Goal: Information Seeking & Learning: Learn about a topic

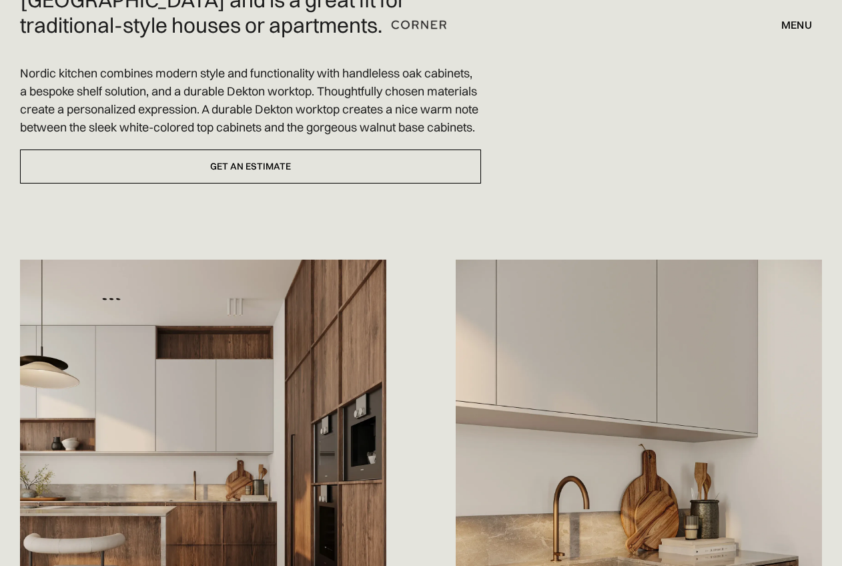
scroll to position [480, 0]
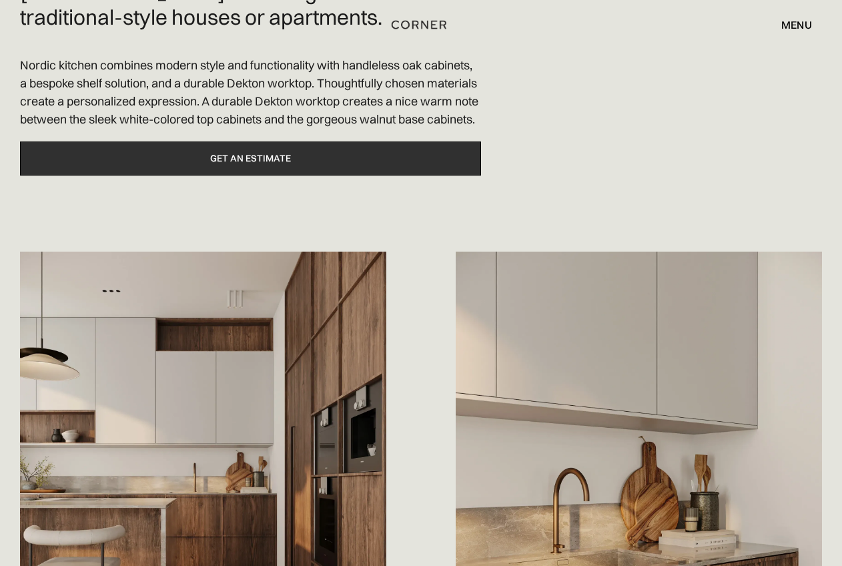
click at [248, 175] on link "Get an estimate" at bounding box center [250, 158] width 461 height 34
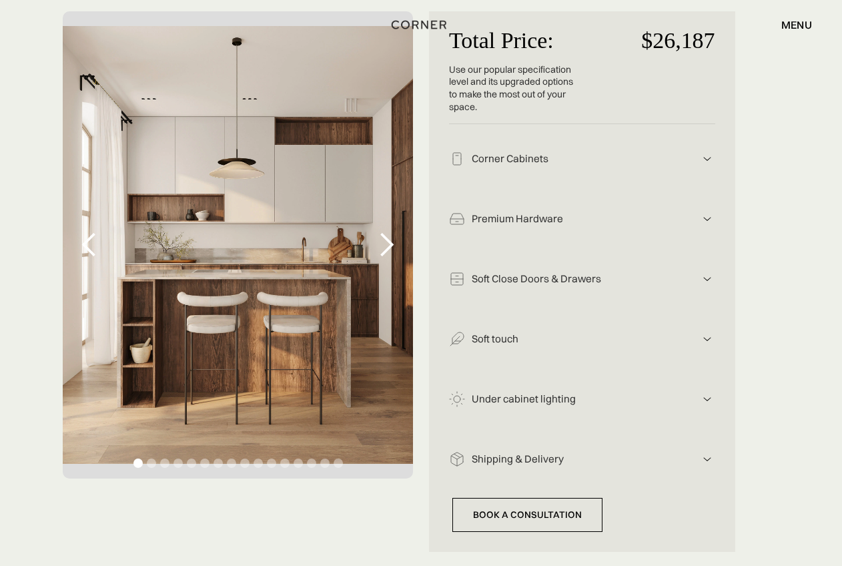
scroll to position [264, 0]
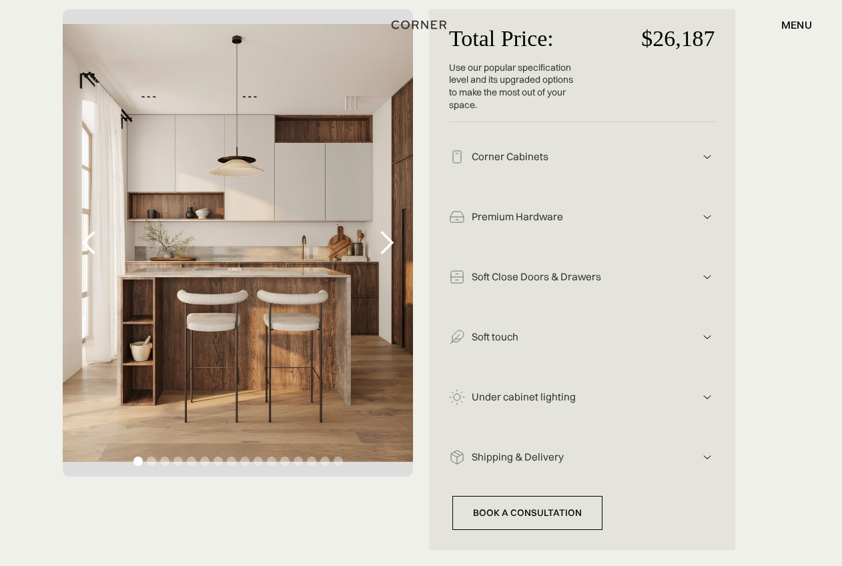
click at [709, 453] on img at bounding box center [707, 457] width 16 height 16
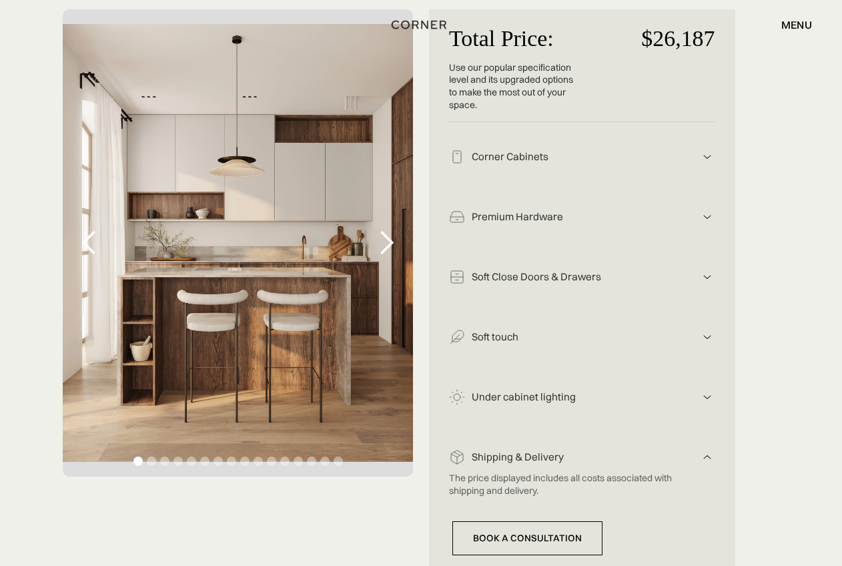
click at [709, 392] on img at bounding box center [707, 397] width 16 height 16
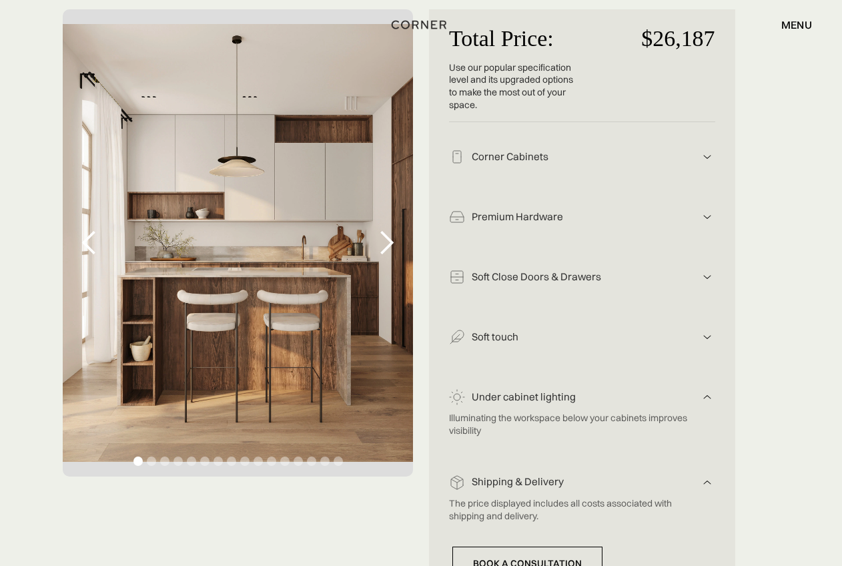
click at [711, 335] on img at bounding box center [707, 337] width 16 height 16
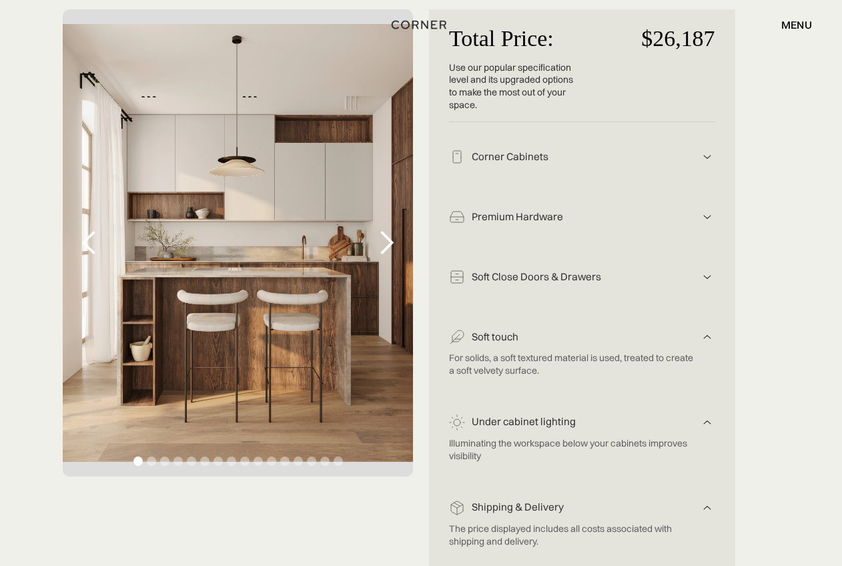
click at [707, 272] on img at bounding box center [707, 277] width 16 height 16
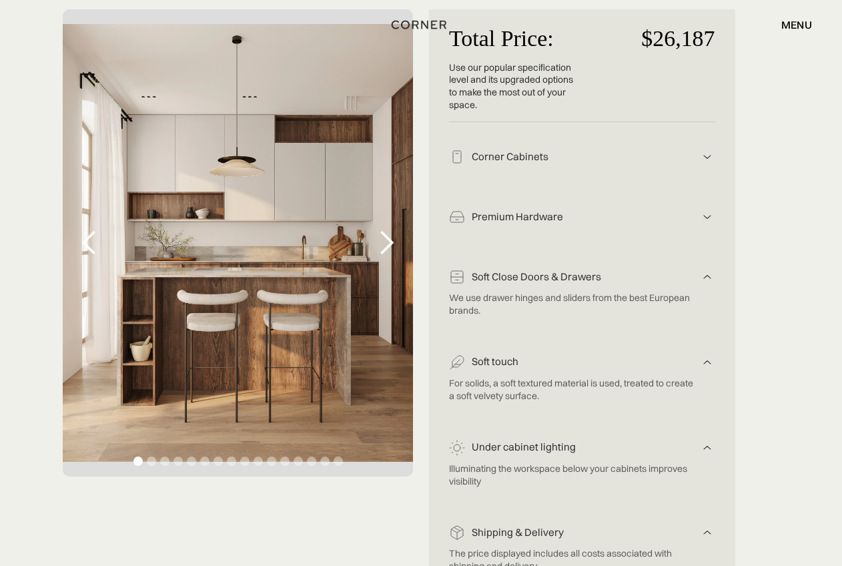
click at [700, 213] on img at bounding box center [707, 217] width 16 height 16
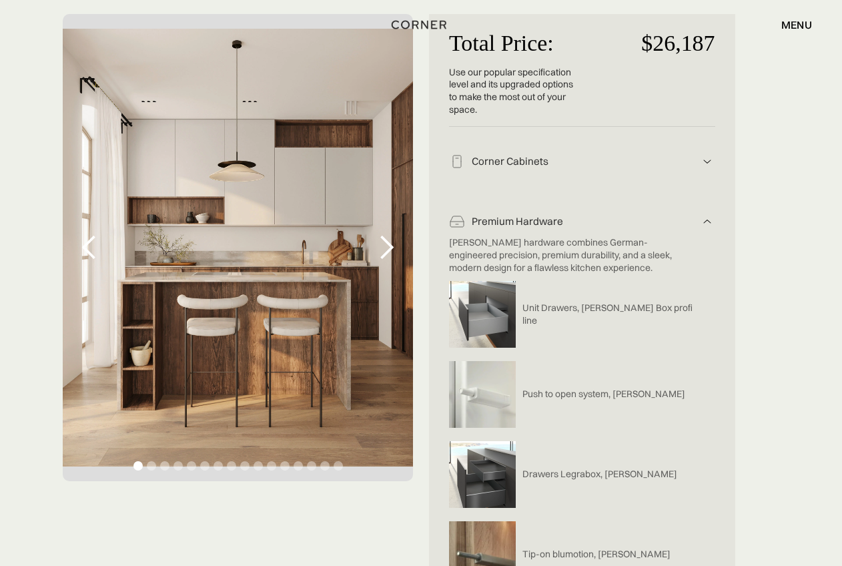
scroll to position [261, 1]
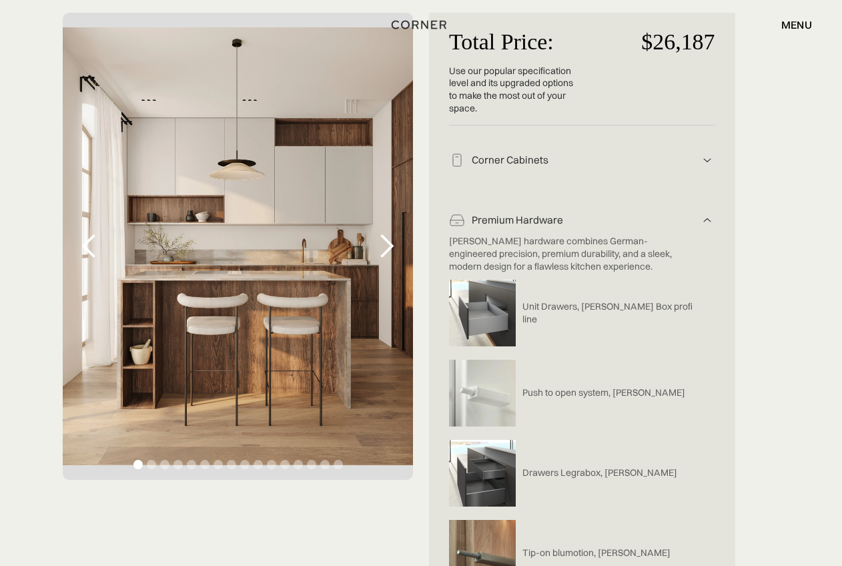
click at [705, 155] on img at bounding box center [707, 160] width 16 height 16
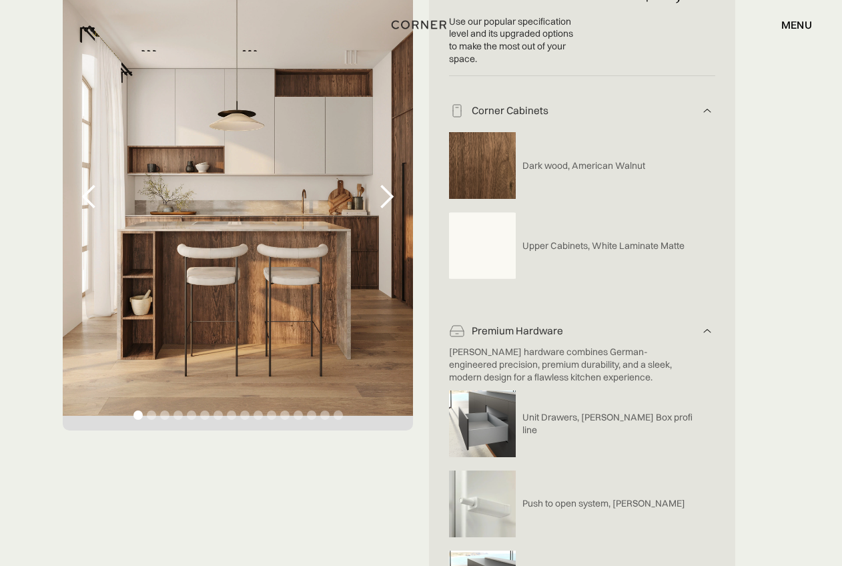
scroll to position [310, 0]
click at [384, 197] on div "next slide" at bounding box center [386, 196] width 27 height 27
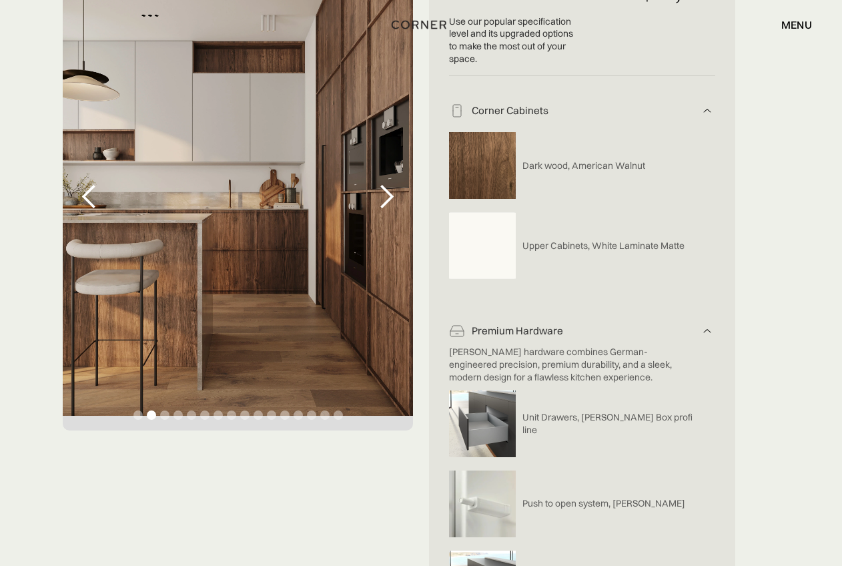
click at [385, 197] on div "next slide" at bounding box center [386, 196] width 27 height 27
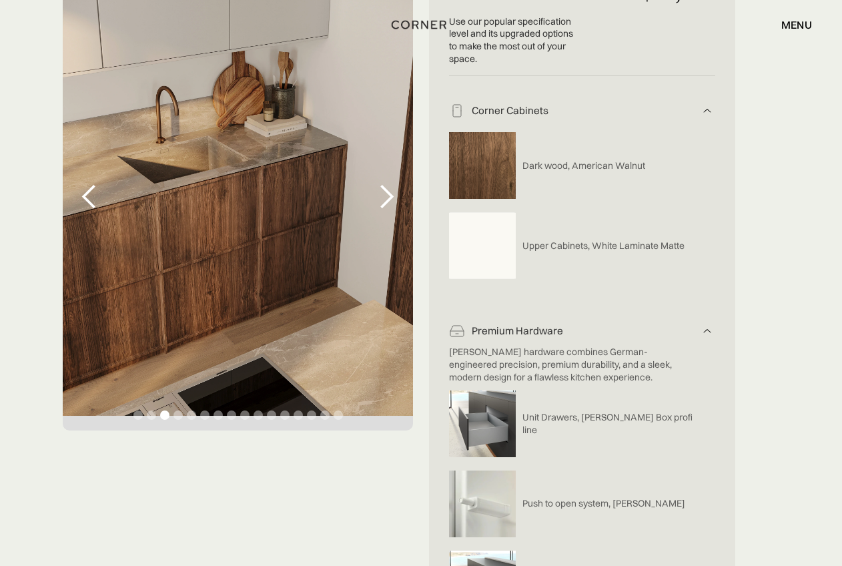
click at [385, 197] on div "next slide" at bounding box center [386, 196] width 27 height 27
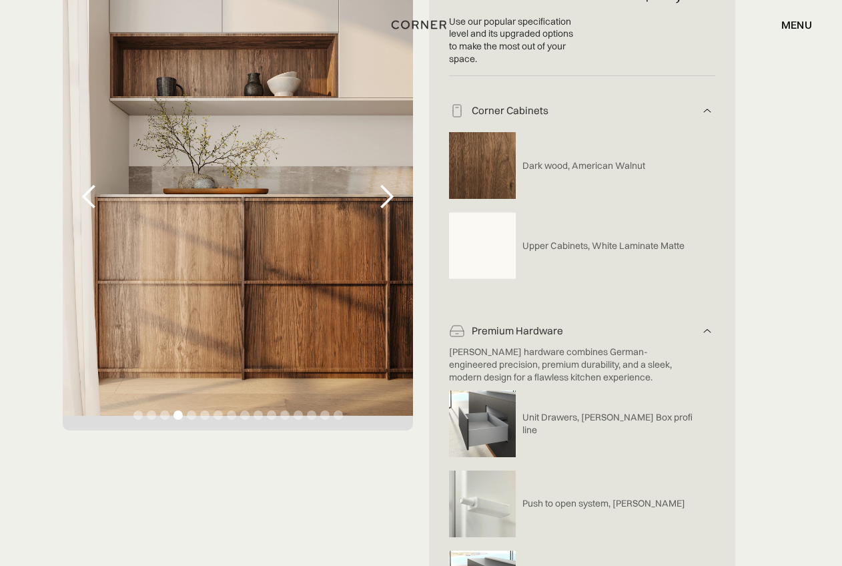
click at [385, 197] on div "next slide" at bounding box center [386, 196] width 27 height 27
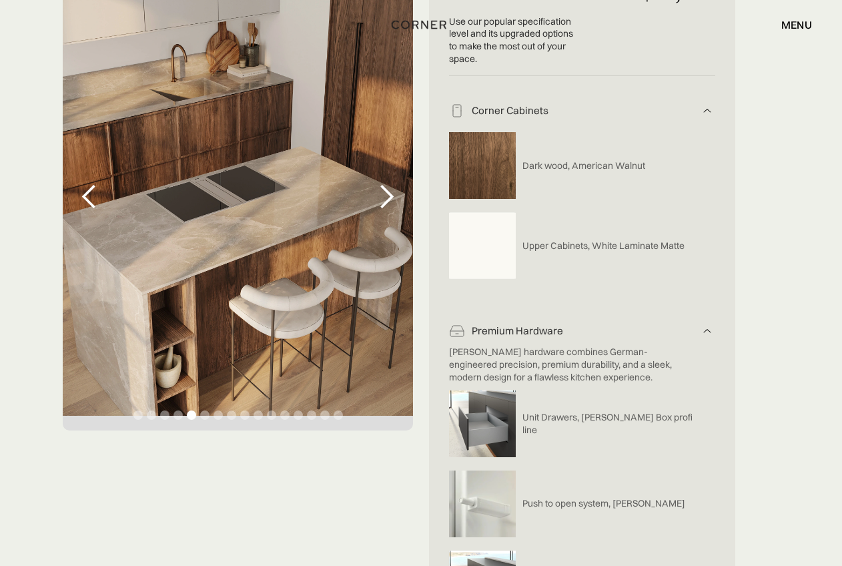
click at [385, 197] on div "next slide" at bounding box center [386, 196] width 27 height 27
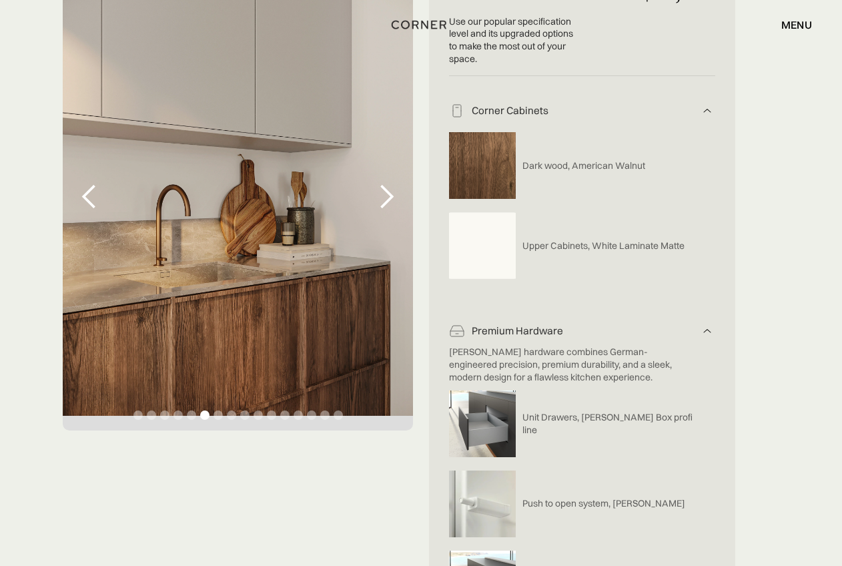
click at [385, 197] on div "next slide" at bounding box center [386, 196] width 27 height 27
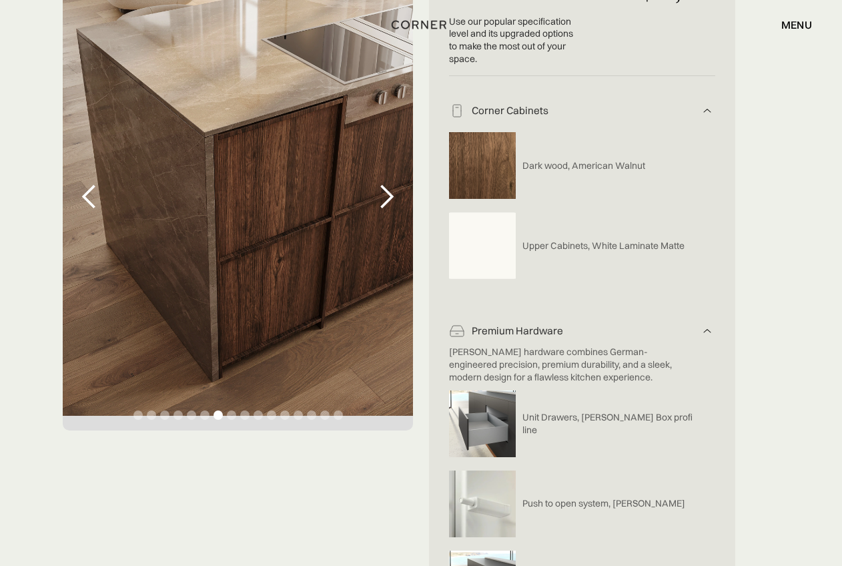
click at [385, 197] on div "next slide" at bounding box center [386, 196] width 27 height 27
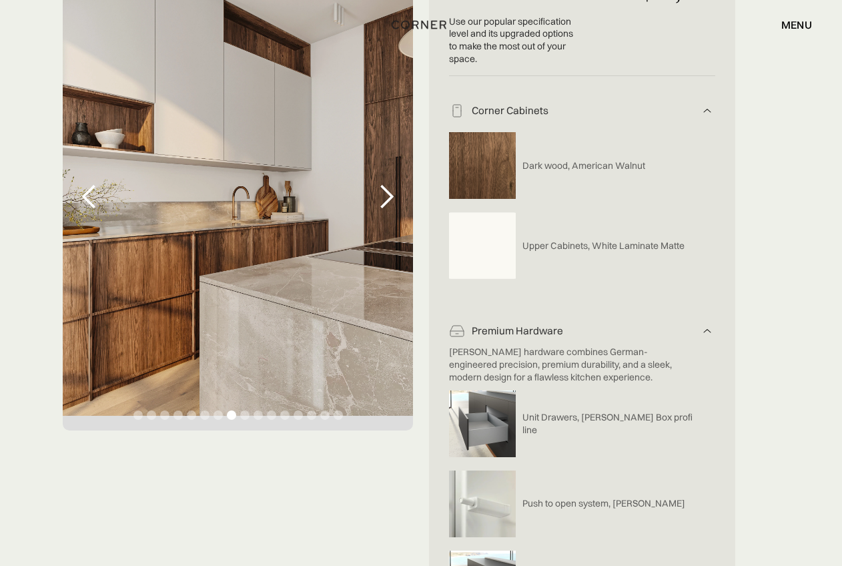
click at [385, 197] on div "next slide" at bounding box center [386, 196] width 27 height 27
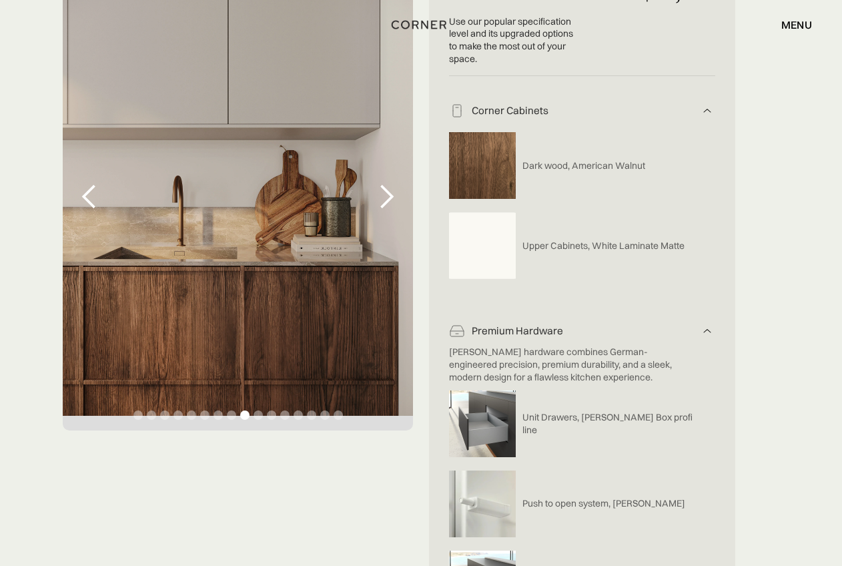
click at [385, 197] on div "next slide" at bounding box center [386, 196] width 27 height 27
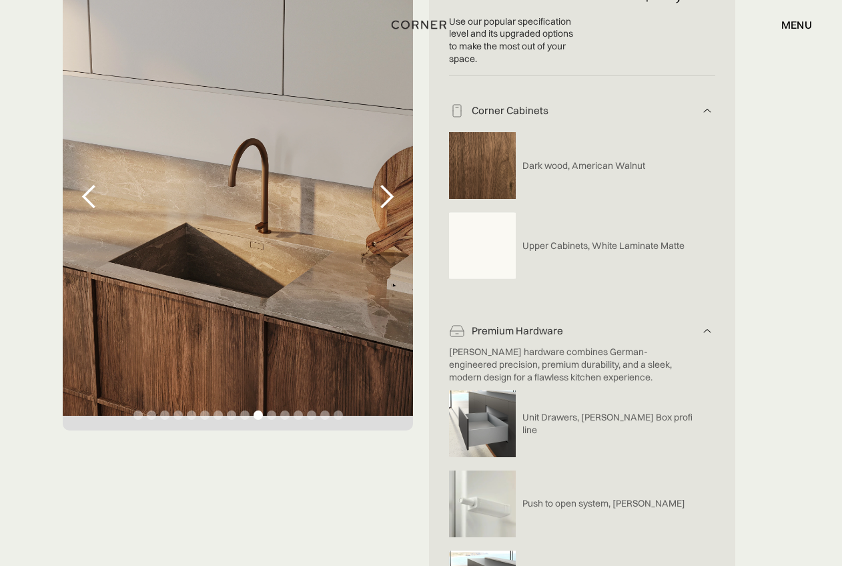
click at [385, 197] on div "next slide" at bounding box center [386, 196] width 27 height 27
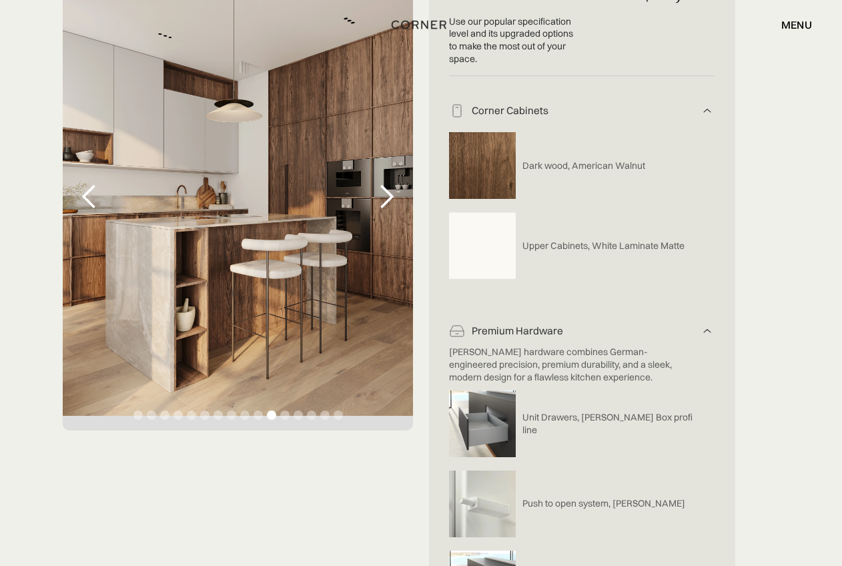
click at [385, 197] on div "next slide" at bounding box center [386, 196] width 27 height 27
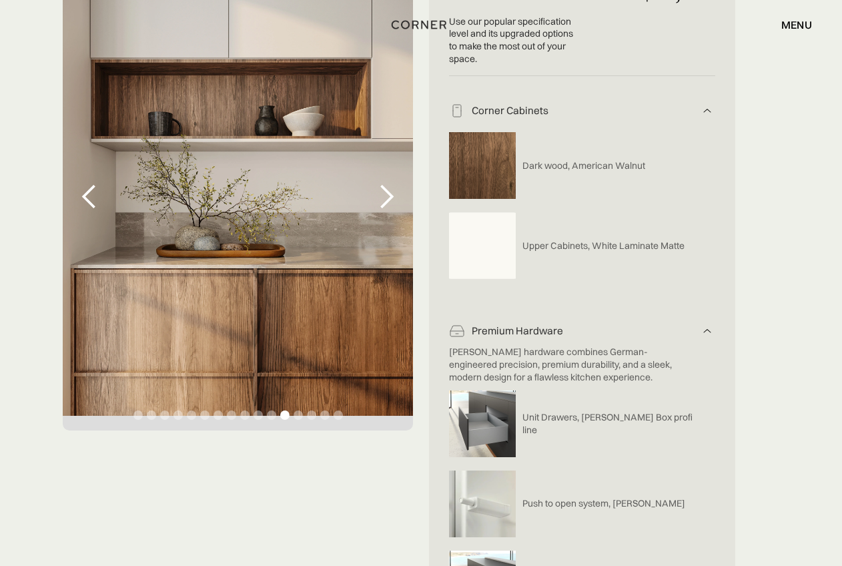
click at [385, 197] on div "next slide" at bounding box center [386, 196] width 27 height 27
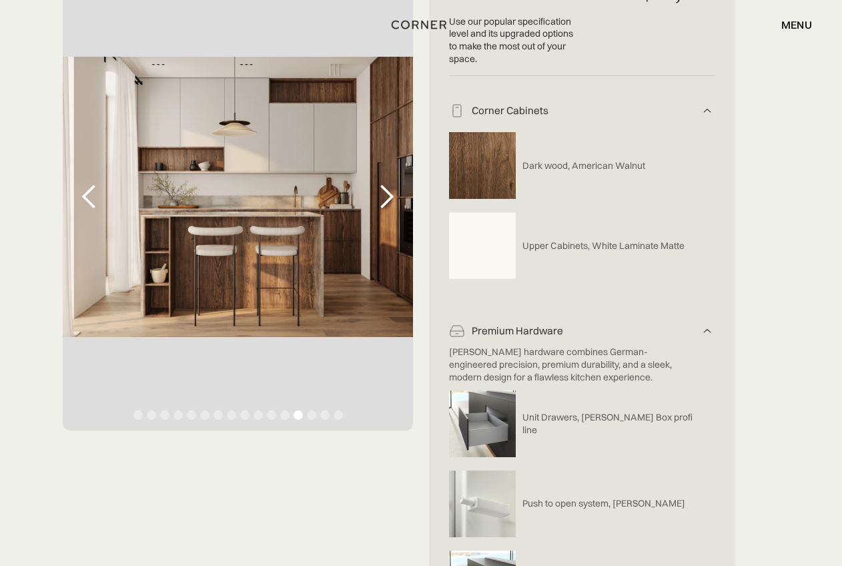
click at [385, 197] on div "next slide" at bounding box center [386, 196] width 27 height 27
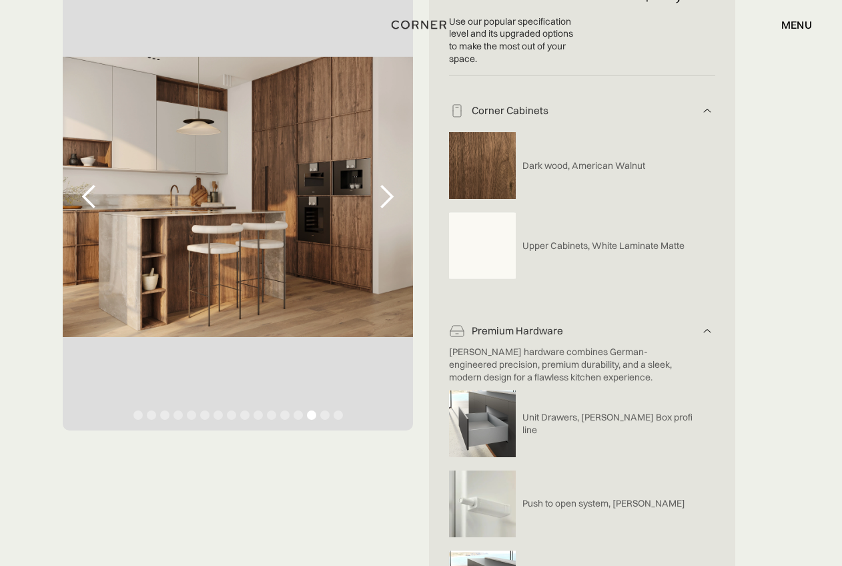
click at [385, 197] on div "next slide" at bounding box center [386, 196] width 27 height 27
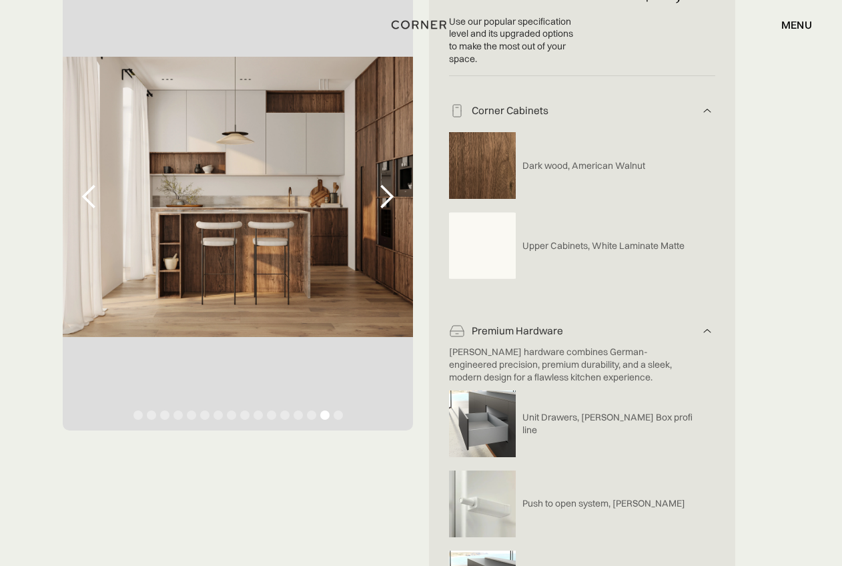
click at [385, 197] on div "next slide" at bounding box center [386, 196] width 27 height 27
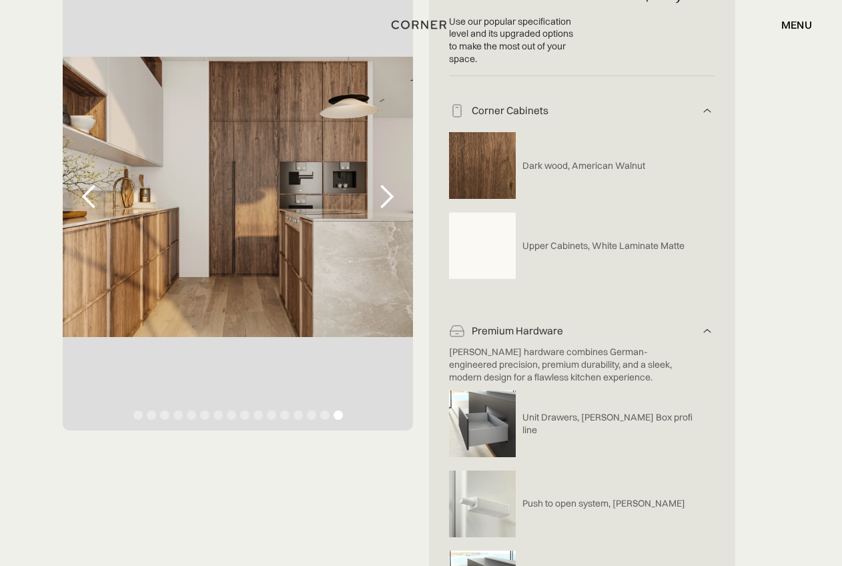
click at [385, 197] on div "next slide" at bounding box center [386, 196] width 27 height 27
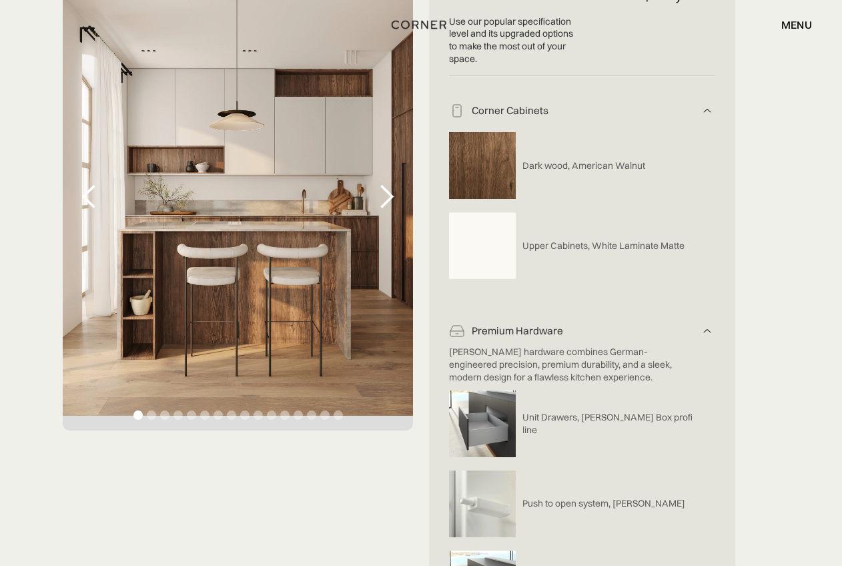
click at [385, 197] on div "next slide" at bounding box center [386, 196] width 27 height 27
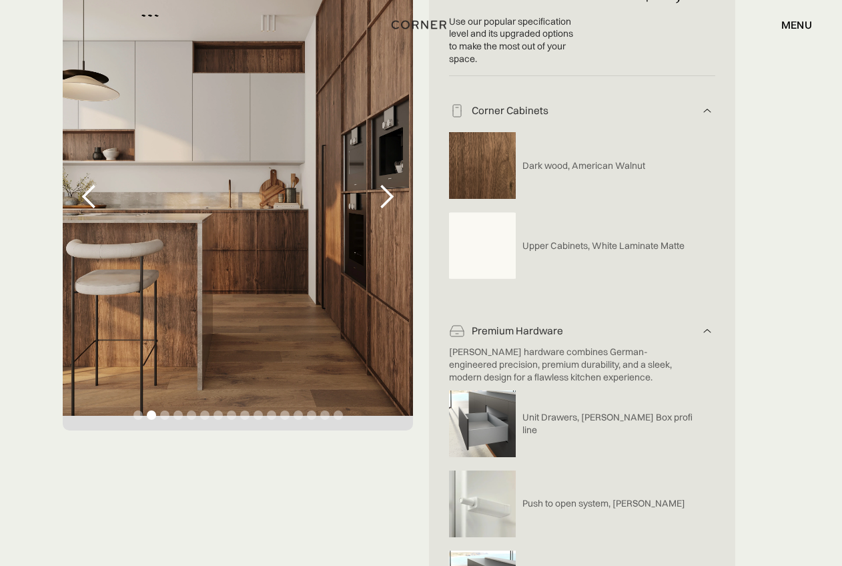
click at [385, 197] on div "next slide" at bounding box center [386, 196] width 27 height 27
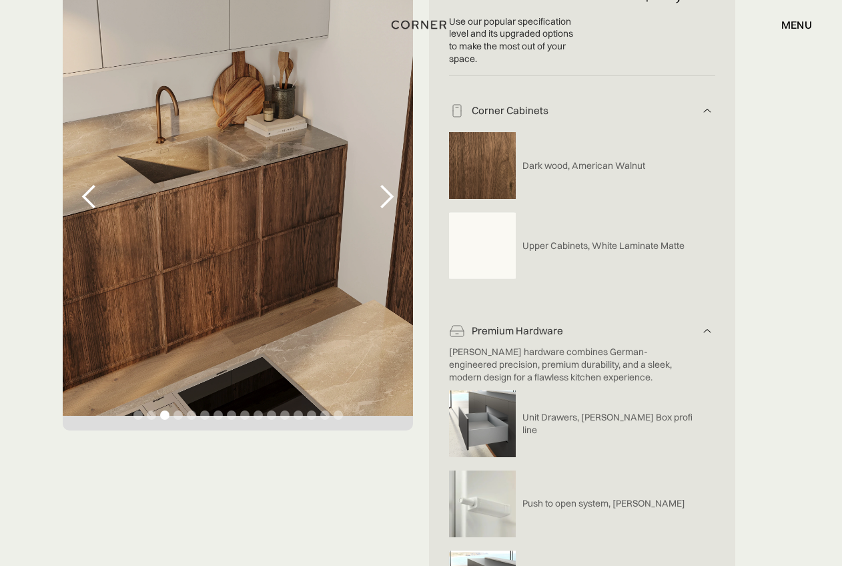
click at [385, 197] on div "next slide" at bounding box center [386, 196] width 27 height 27
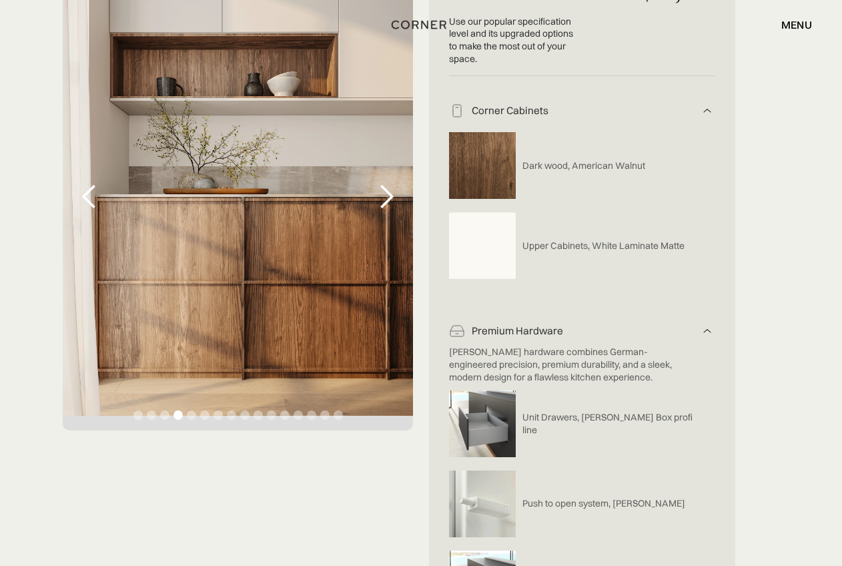
click at [385, 197] on div "next slide" at bounding box center [386, 196] width 27 height 27
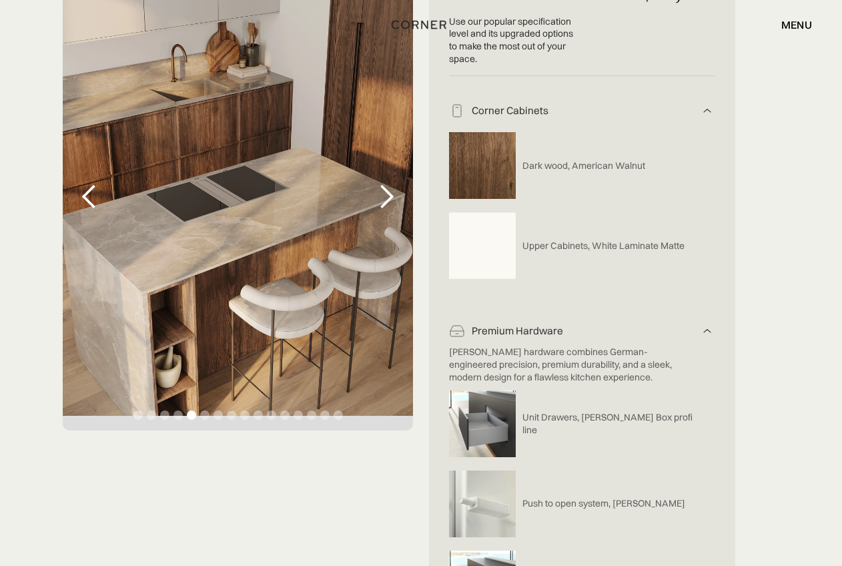
click at [385, 197] on div "next slide" at bounding box center [386, 196] width 27 height 27
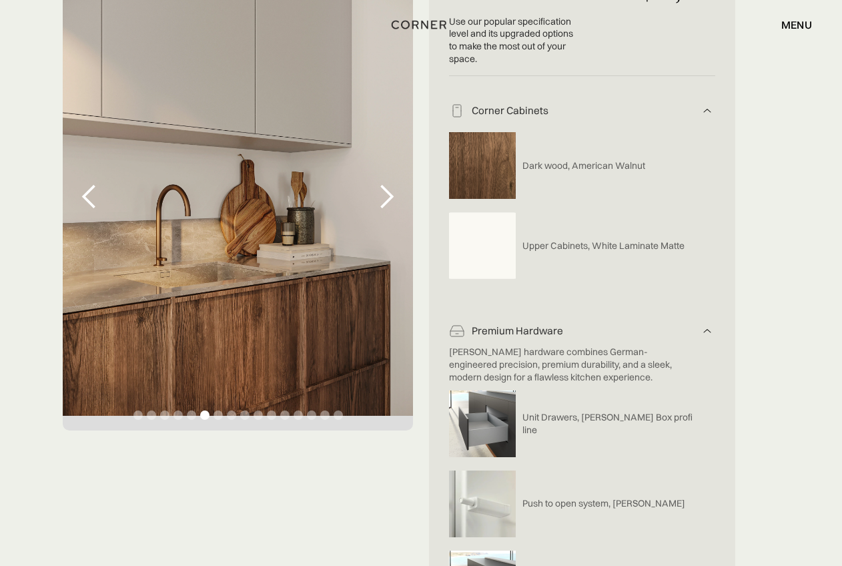
click at [385, 197] on div "next slide" at bounding box center [386, 196] width 27 height 27
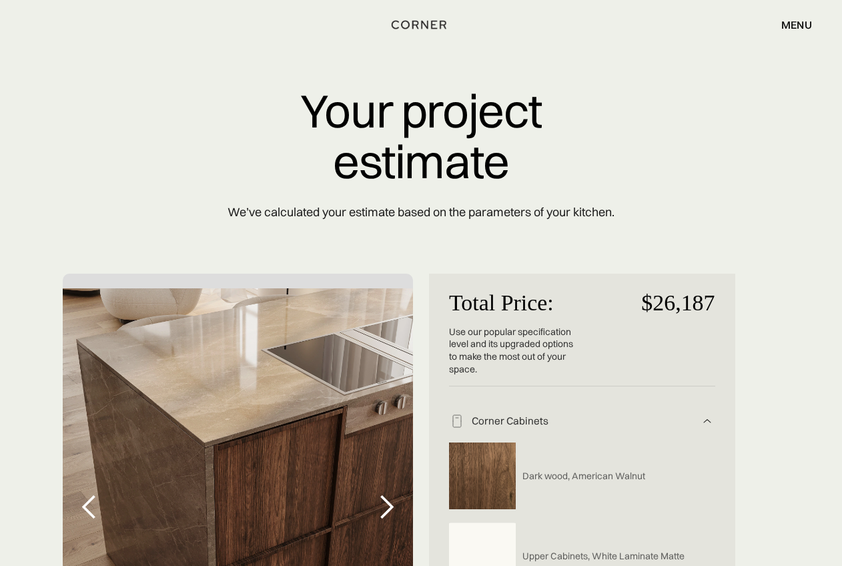
scroll to position [1, 0]
click at [795, 28] on div "menu" at bounding box center [796, 24] width 31 height 11
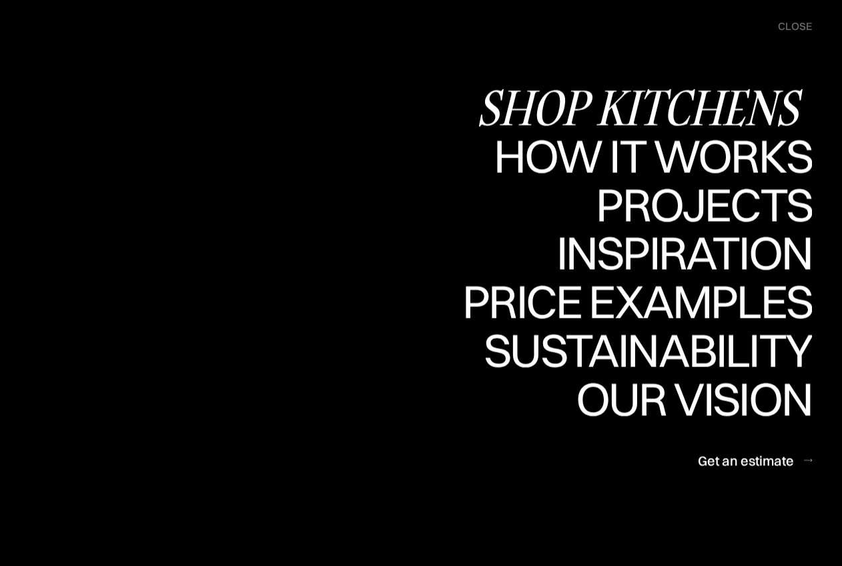
click at [636, 103] on div "Shop Kitchens" at bounding box center [644, 107] width 336 height 47
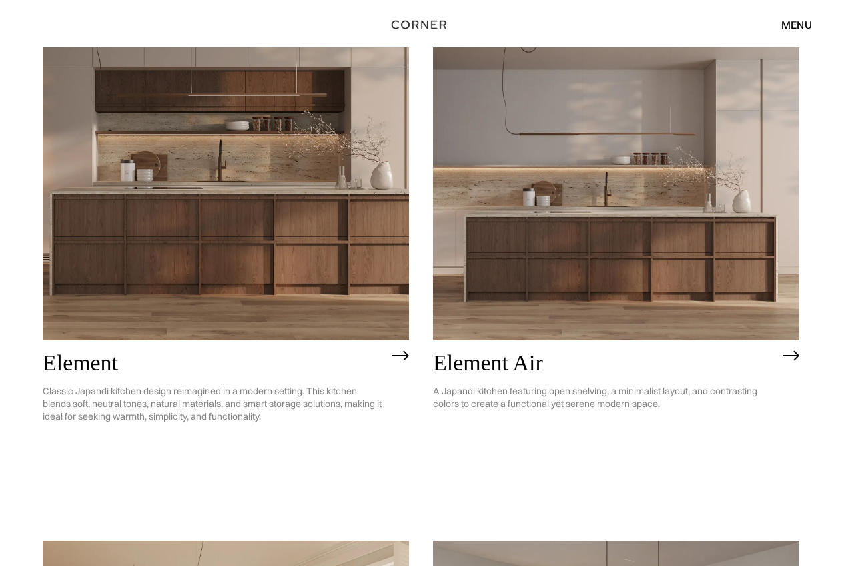
scroll to position [1122, 0]
click at [722, 290] on img at bounding box center [616, 193] width 366 height 293
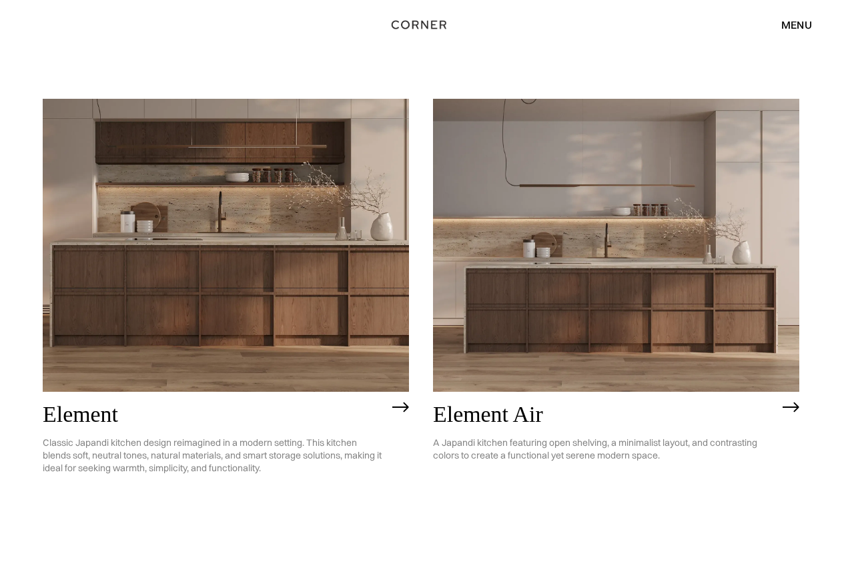
scroll to position [1086, 0]
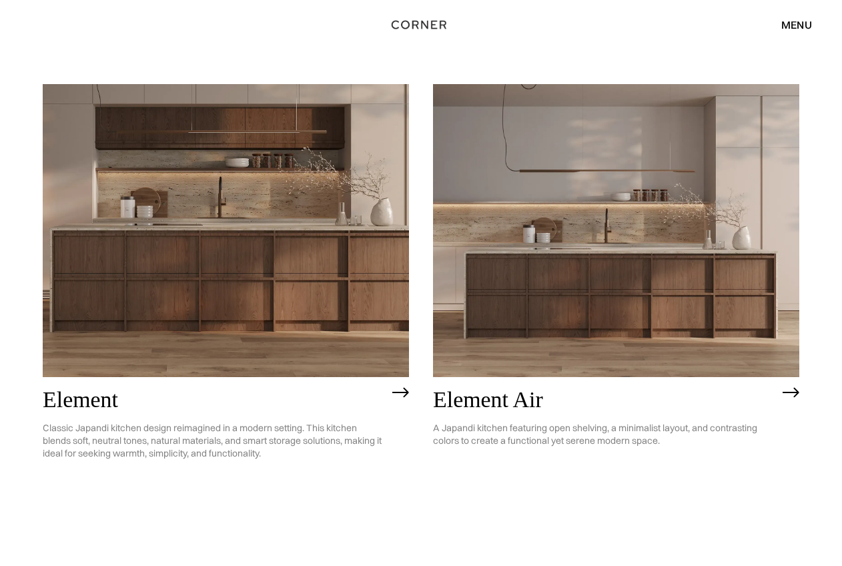
click at [227, 294] on img at bounding box center [226, 230] width 366 height 293
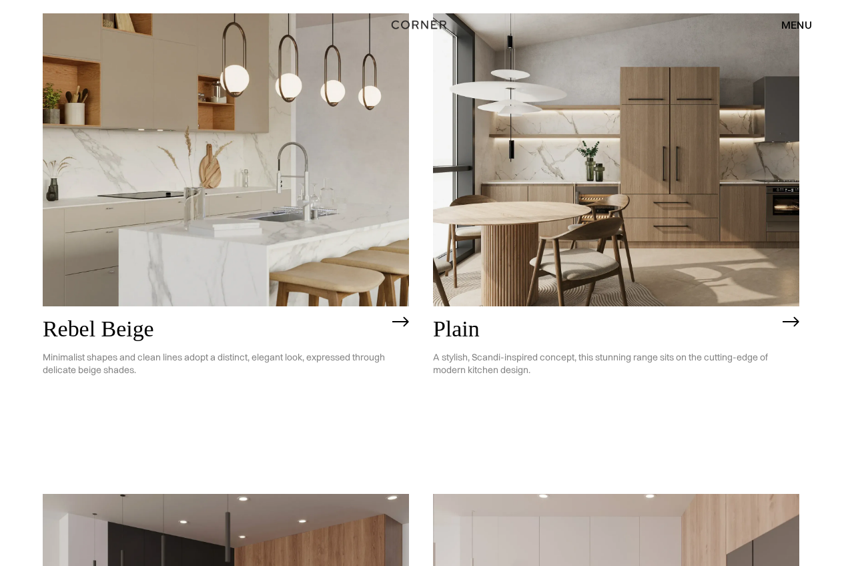
scroll to position [2612, 0]
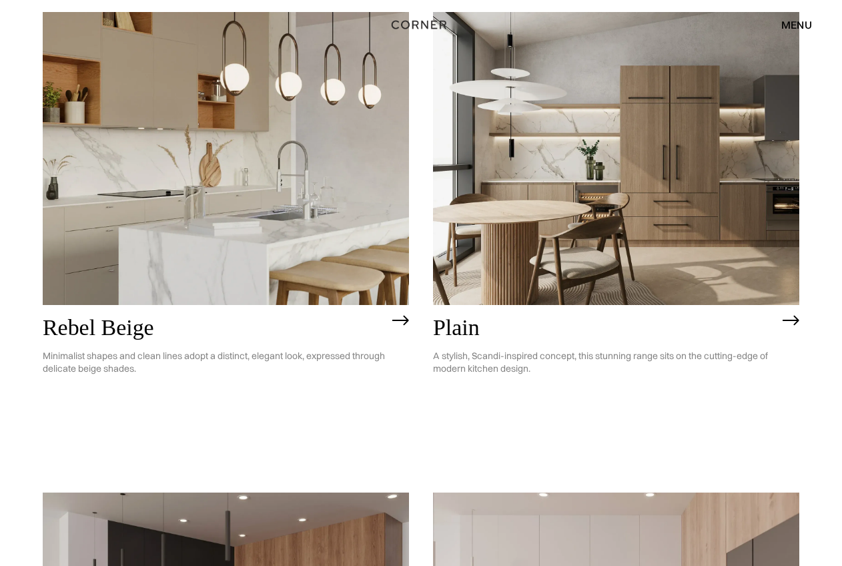
click at [89, 159] on img at bounding box center [226, 158] width 366 height 293
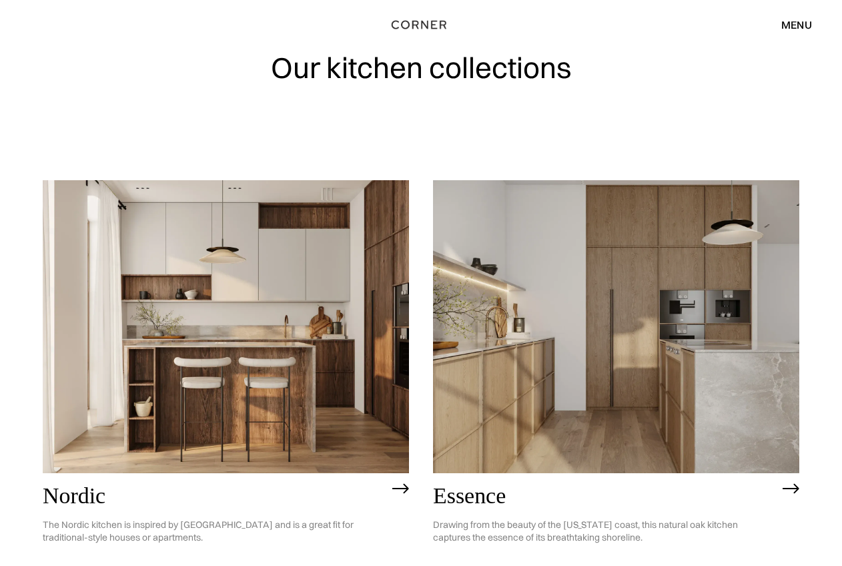
scroll to position [26, 0]
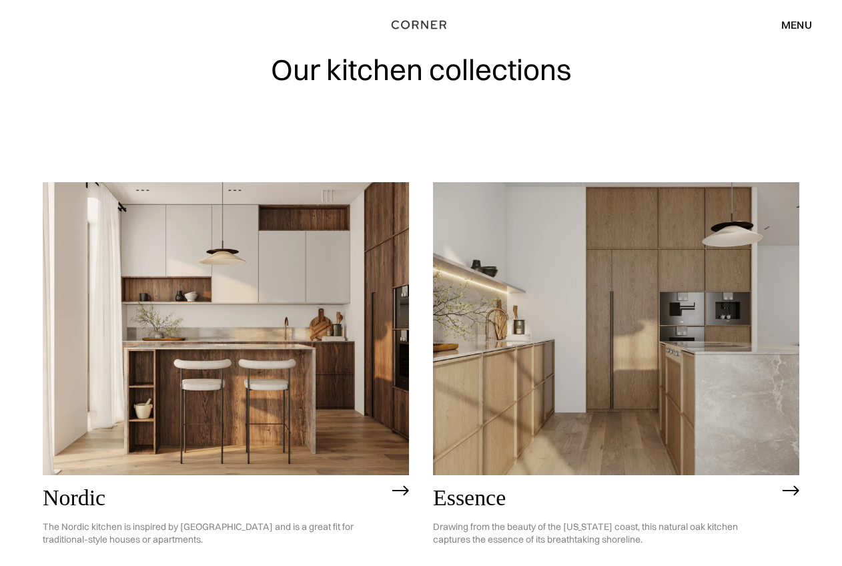
click at [604, 321] on img at bounding box center [616, 328] width 366 height 293
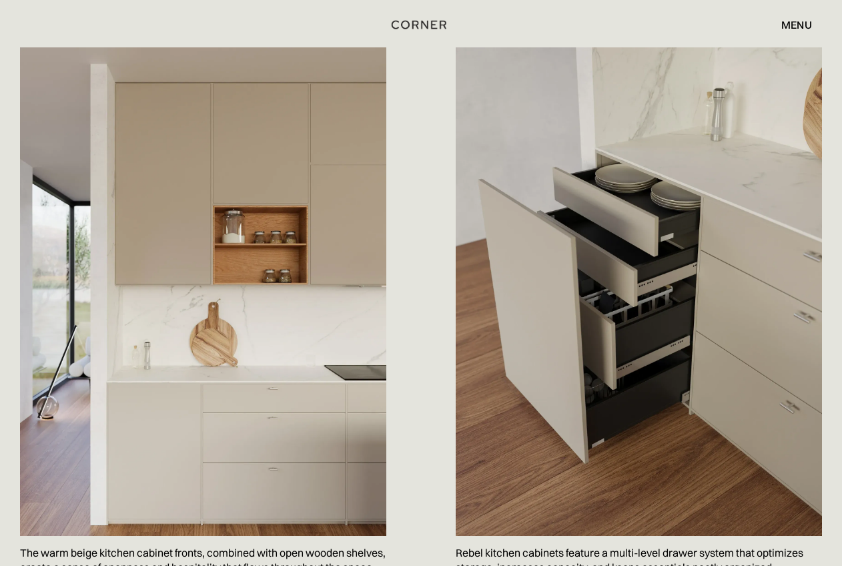
scroll to position [704, 0]
